Goal: Navigation & Orientation: Find specific page/section

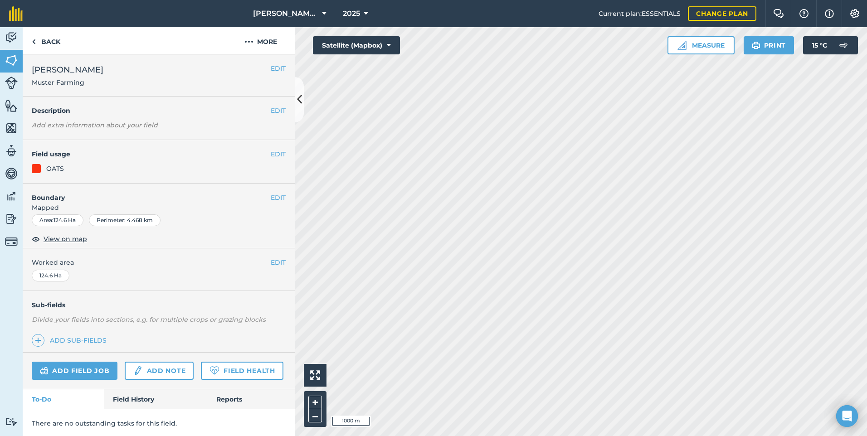
click at [391, 436] on html "[PERSON_NAME] ASAHI PADDOCKS 2025 Current plan : ESSENTIALS Change plan Farm Ch…" at bounding box center [433, 218] width 867 height 436
click at [371, 49] on button "Satellite (Mapbox)" at bounding box center [356, 45] width 87 height 18
click at [371, 59] on button "Satellite (Azure)" at bounding box center [356, 63] width 87 height 18
click at [372, 49] on button "Satellite (Azure)" at bounding box center [356, 45] width 87 height 18
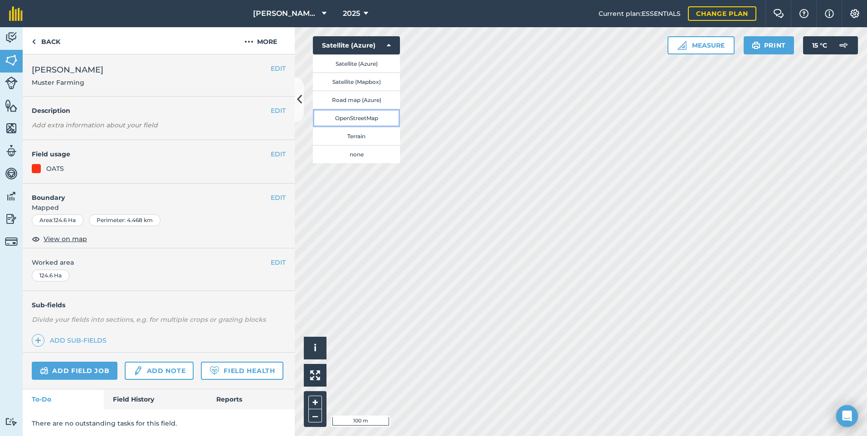
click at [378, 115] on button "OpenStreetMap" at bounding box center [356, 118] width 87 height 18
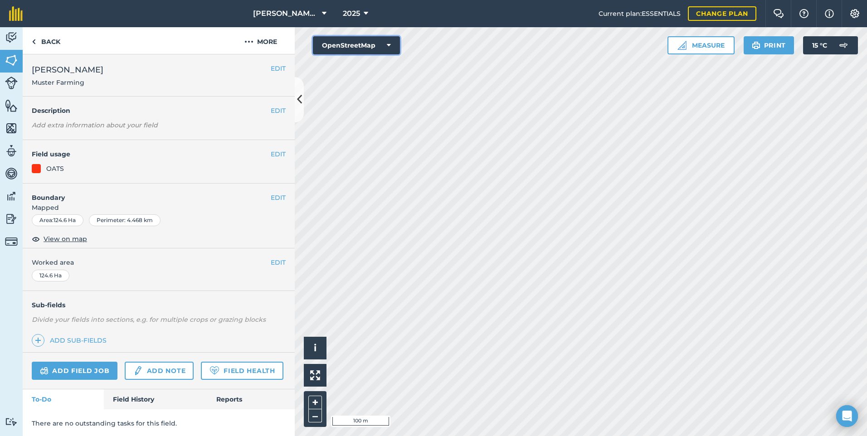
click at [358, 40] on button "OpenStreetMap" at bounding box center [356, 45] width 87 height 18
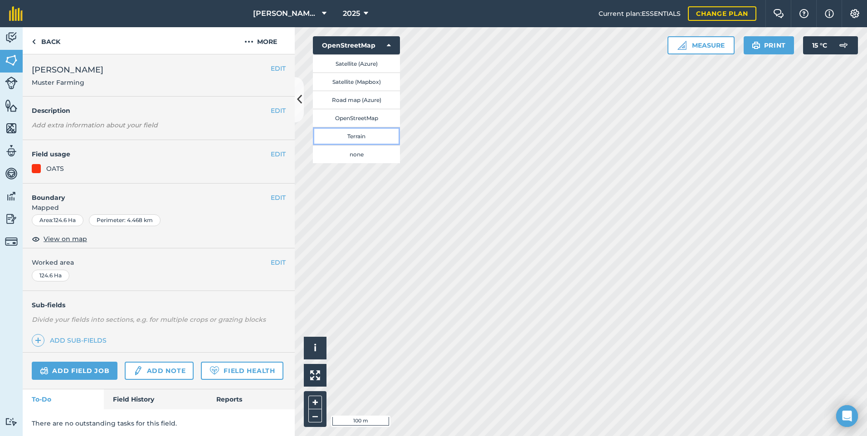
click at [367, 136] on button "Terrain" at bounding box center [356, 136] width 87 height 18
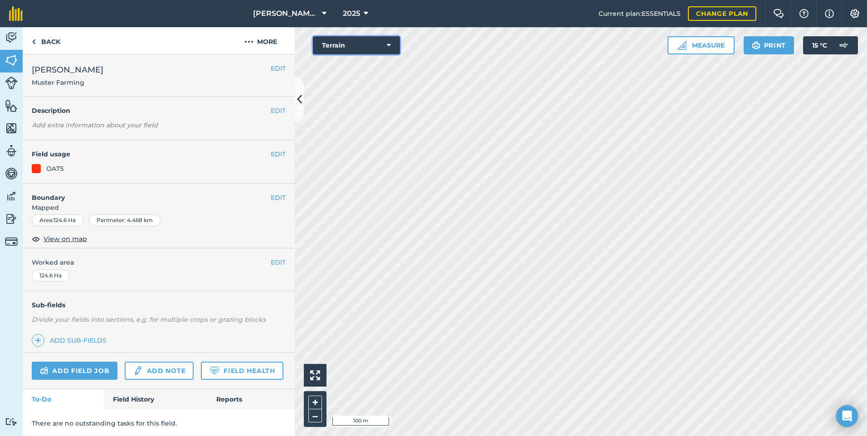
click at [352, 38] on button "Terrain" at bounding box center [356, 45] width 87 height 18
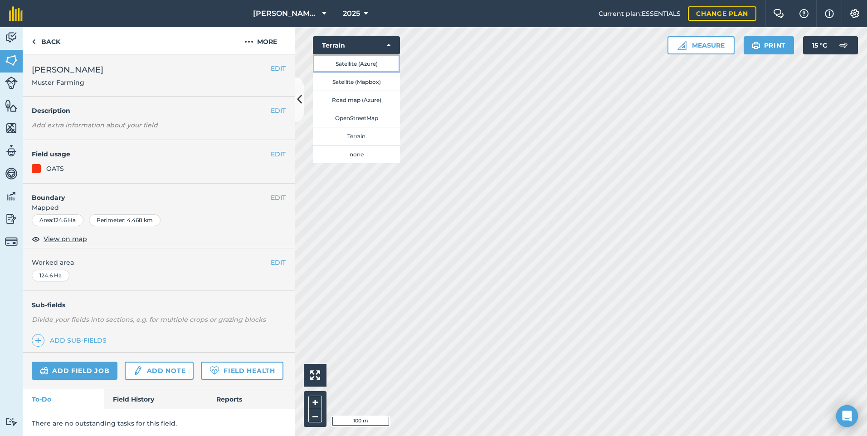
click at [348, 63] on button "Satellite (Azure)" at bounding box center [356, 63] width 87 height 18
